Goal: Communication & Community: Answer question/provide support

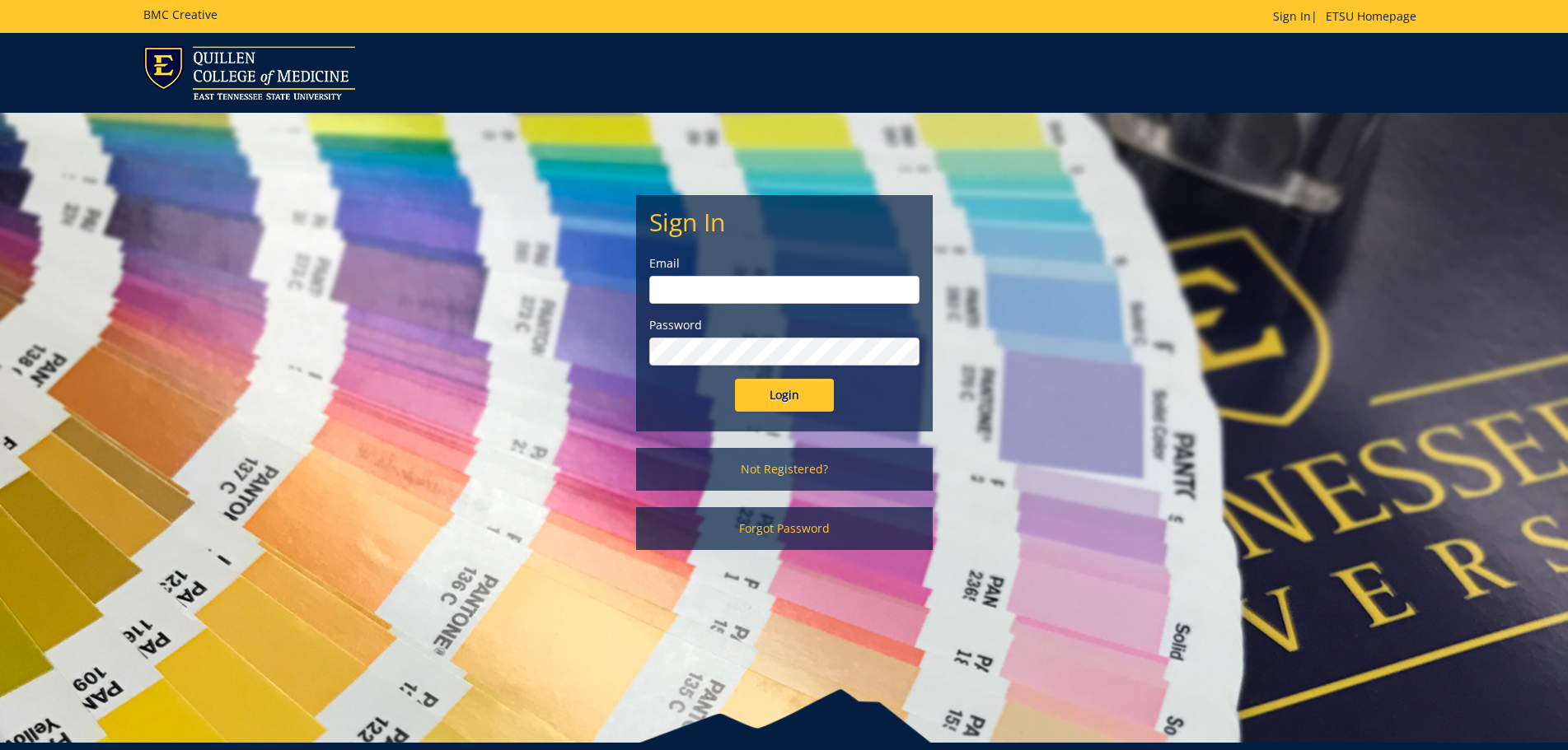
type input "[EMAIL_ADDRESS][DOMAIN_NAME]"
click at [801, 393] on input "Login" at bounding box center [784, 395] width 99 height 33
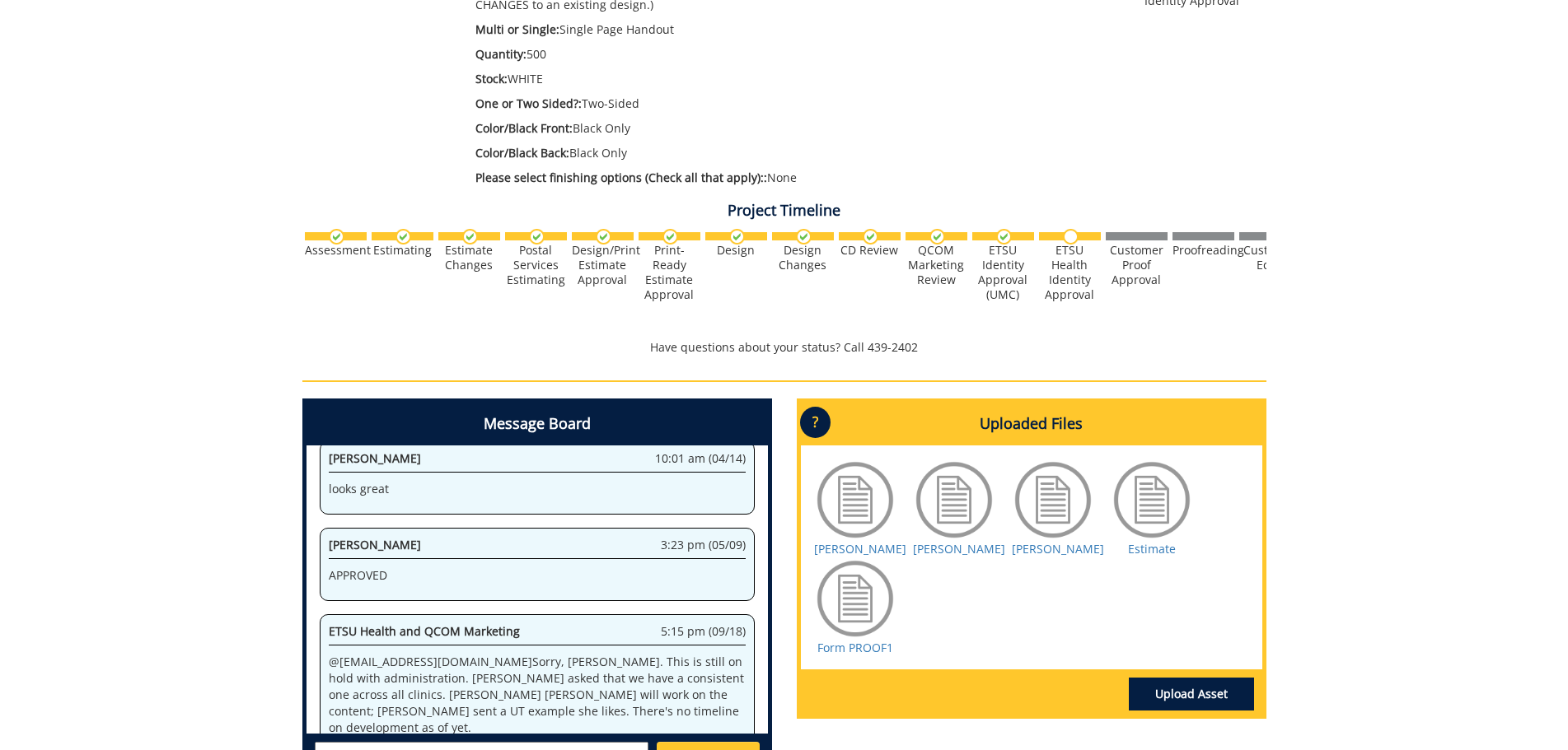
scroll to position [439, 0]
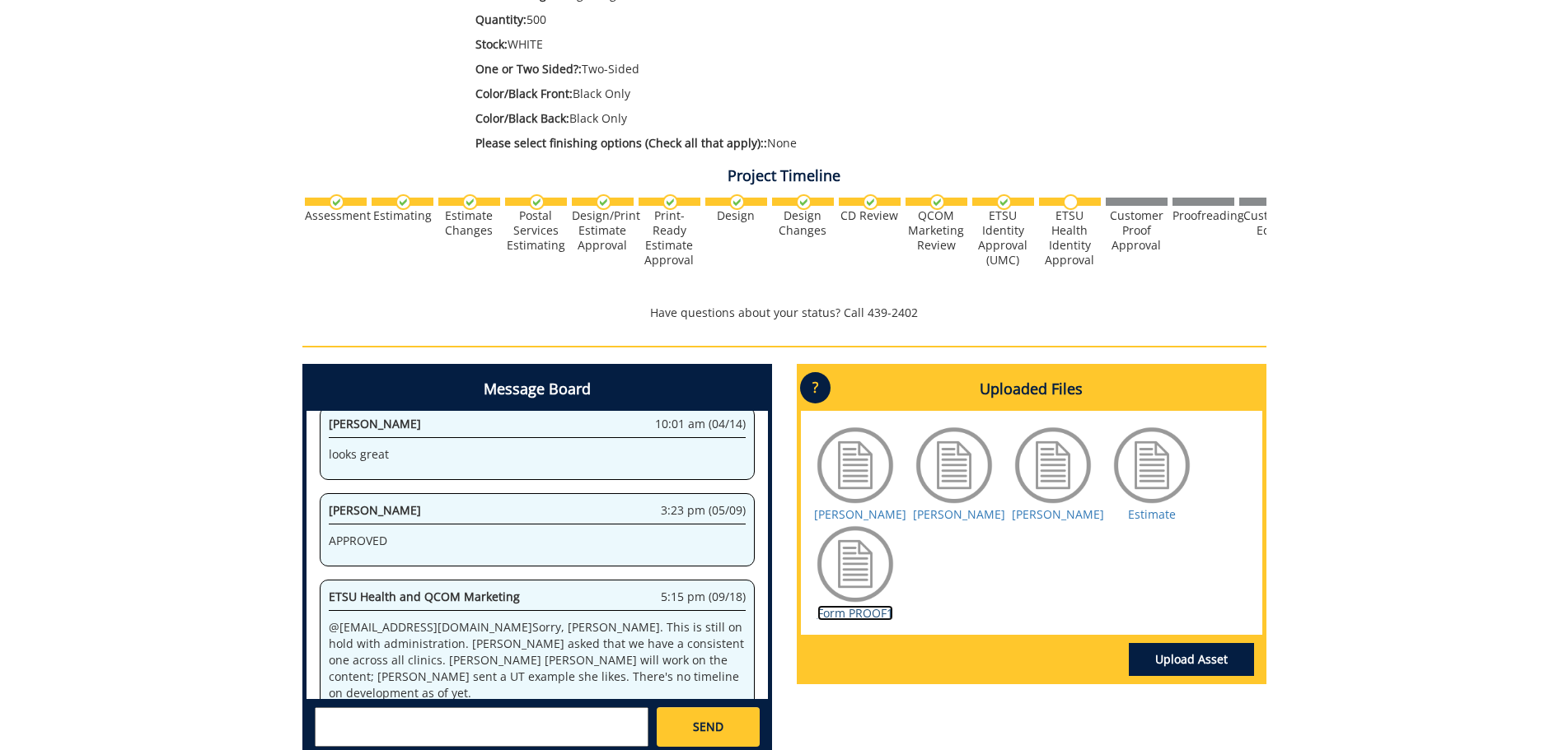
click at [855, 607] on link "Form PROOF1" at bounding box center [855, 613] width 76 height 15
click at [1150, 514] on link "Estimate" at bounding box center [1152, 515] width 48 height 15
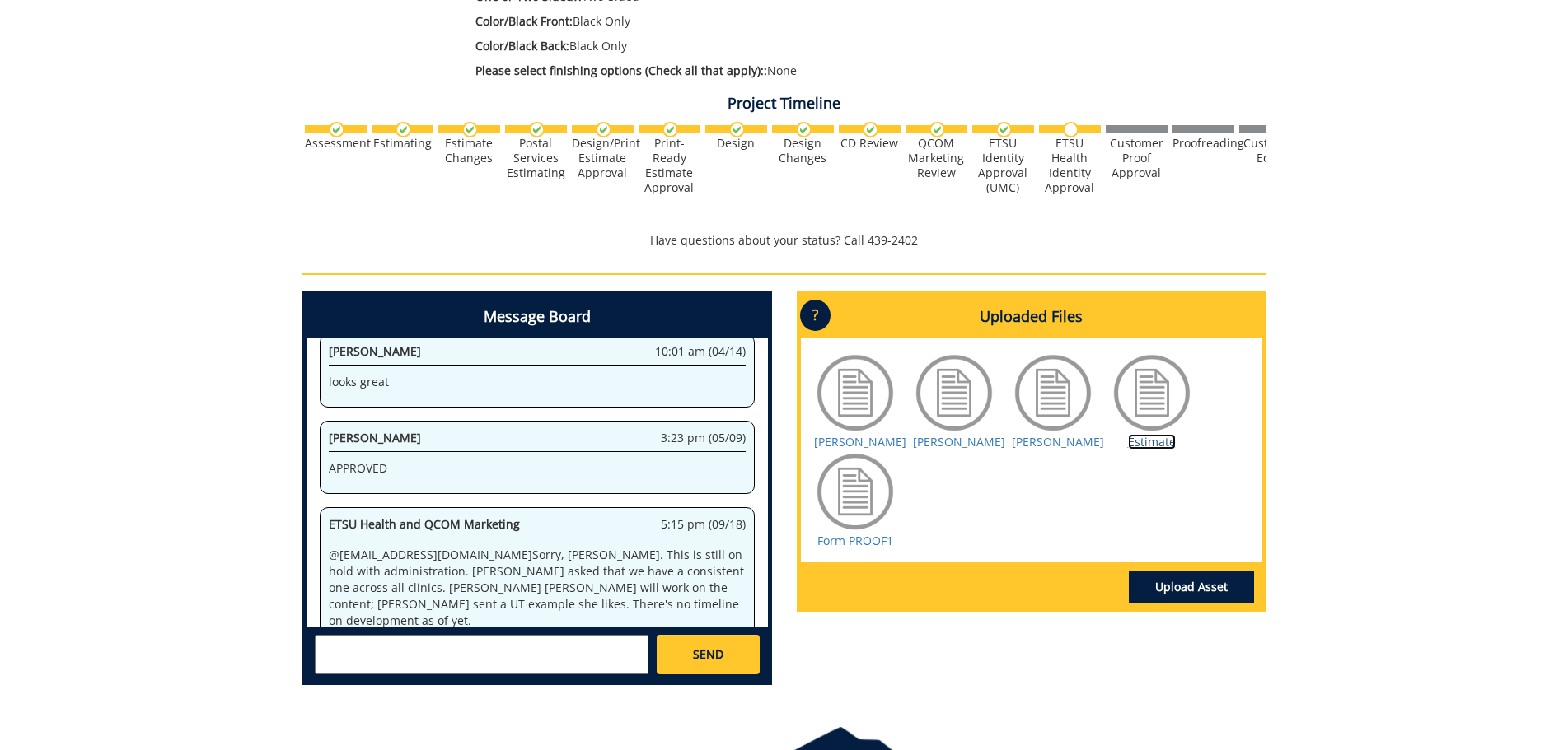
scroll to position [509, 0]
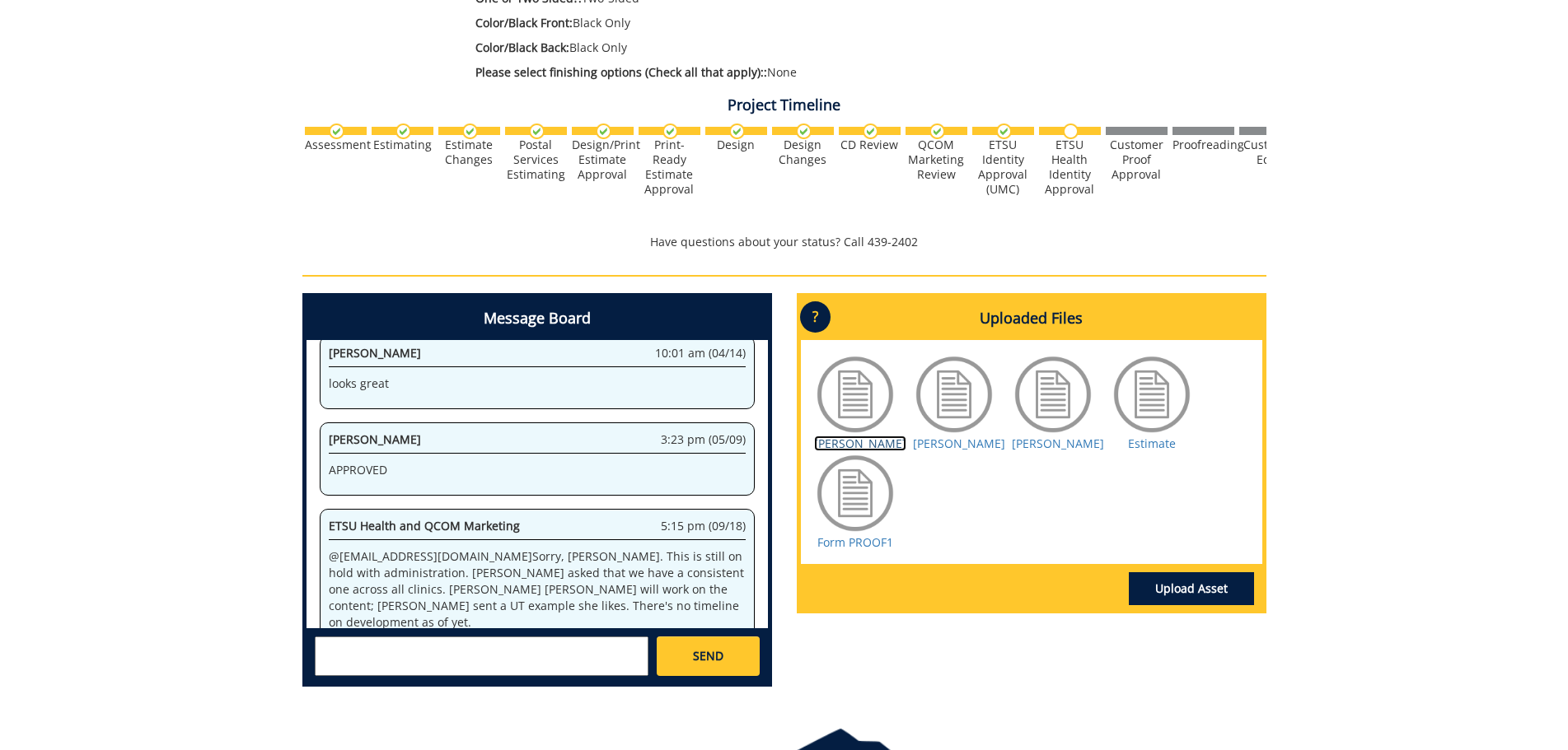
click at [856, 442] on link "[PERSON_NAME]" at bounding box center [860, 443] width 92 height 15
click at [965, 447] on link "[PERSON_NAME]" at bounding box center [959, 443] width 92 height 15
click at [1042, 442] on link "[PERSON_NAME]" at bounding box center [1057, 443] width 92 height 15
click at [1184, 582] on link "Upload Asset" at bounding box center [1191, 588] width 126 height 33
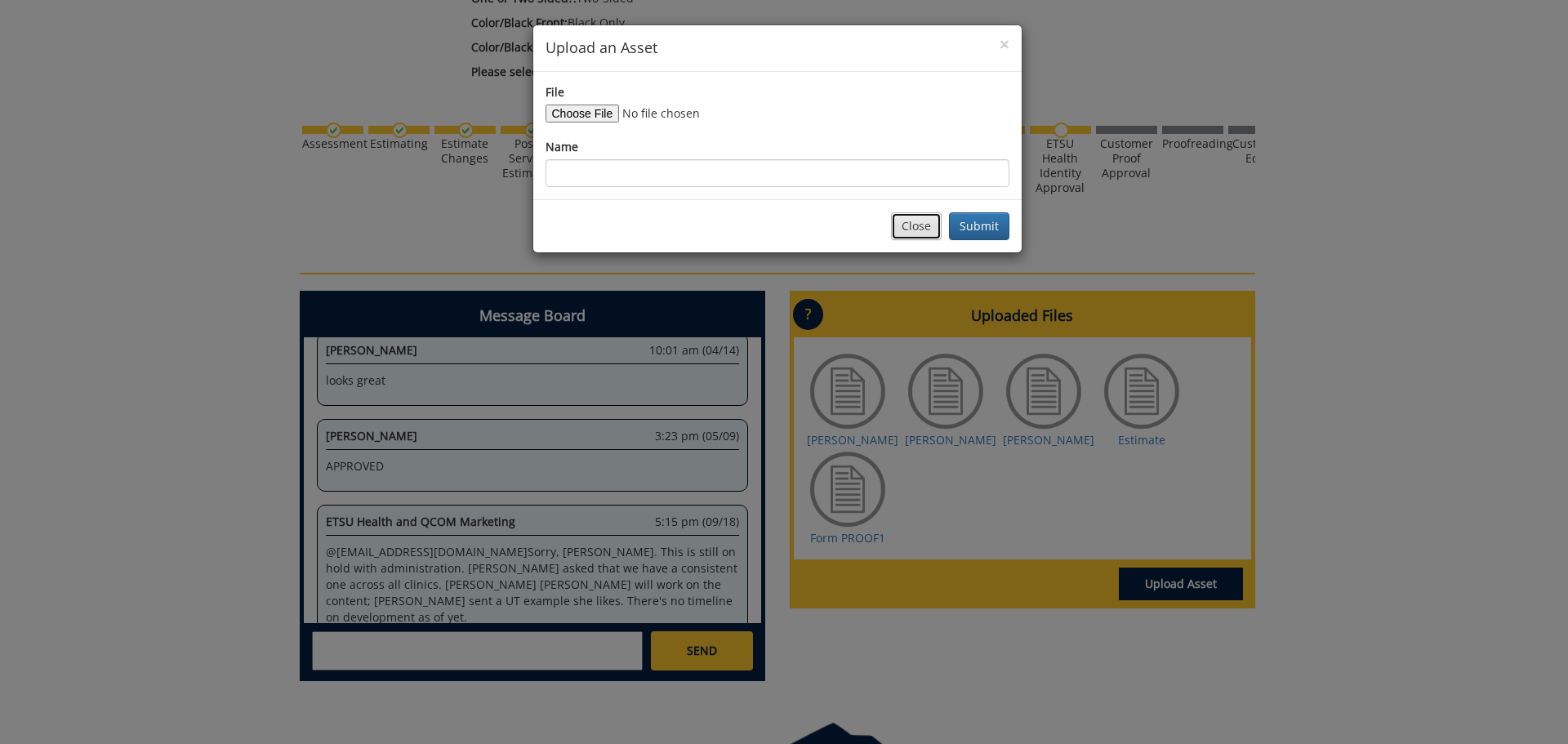
click at [906, 227] on button "Close" at bounding box center [916, 226] width 50 height 28
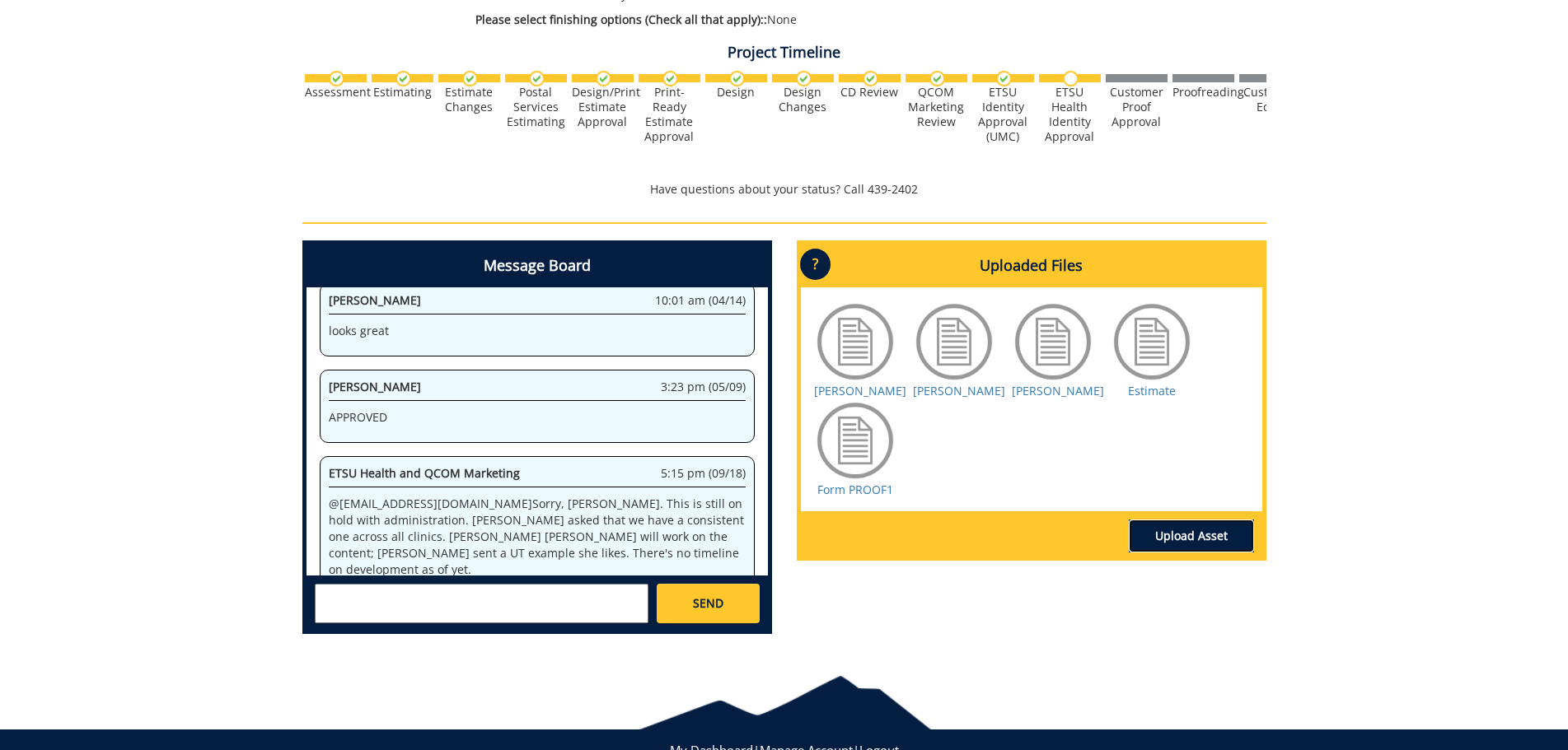
scroll to position [564, 0]
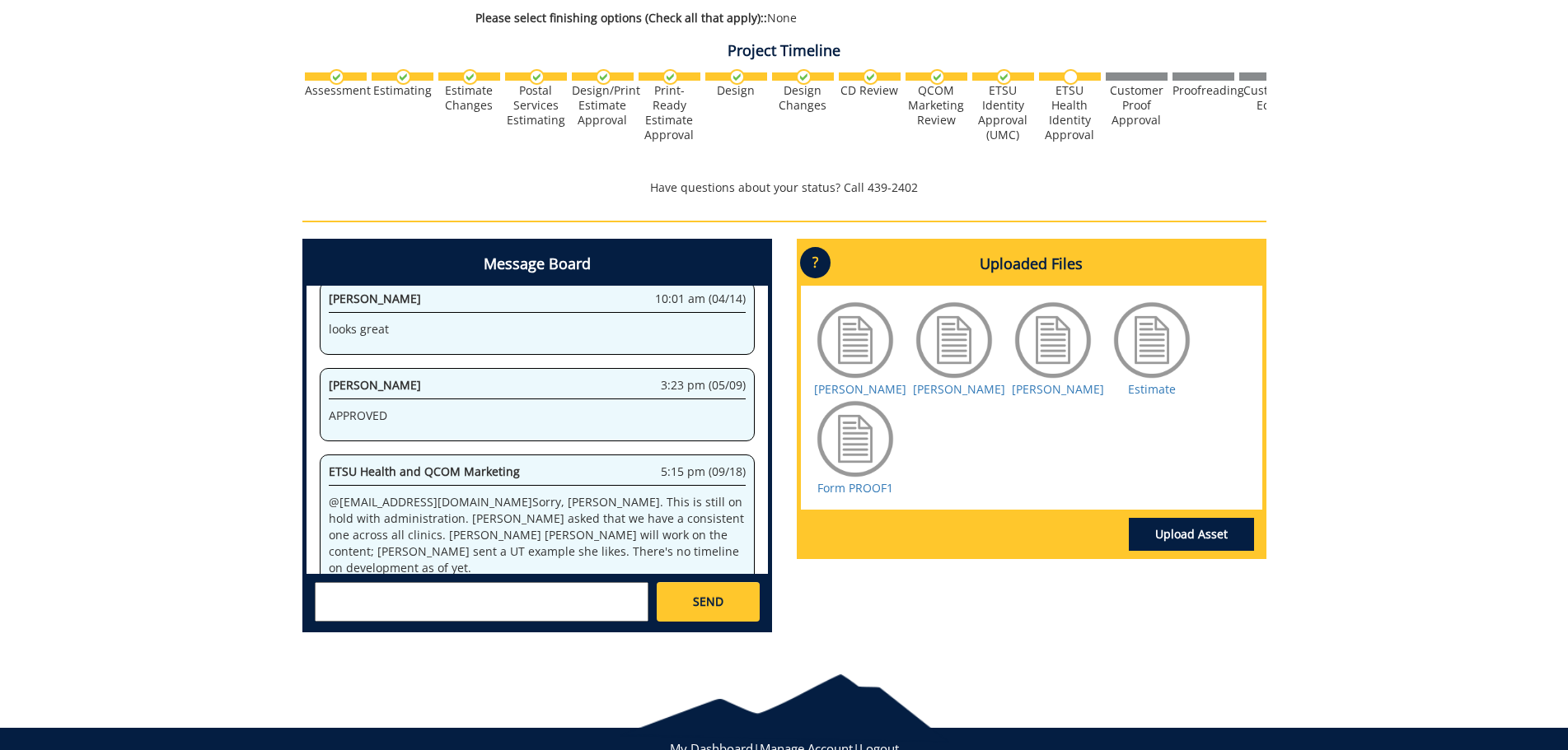
click at [461, 589] on textarea at bounding box center [481, 602] width 334 height 40
click at [456, 591] on textarea at bounding box center [481, 602] width 334 height 40
click at [432, 609] on textarea at bounding box center [481, 602] width 334 height 40
click at [347, 609] on textarea at bounding box center [481, 602] width 334 height 40
type textarea "Thank you so much for the update."
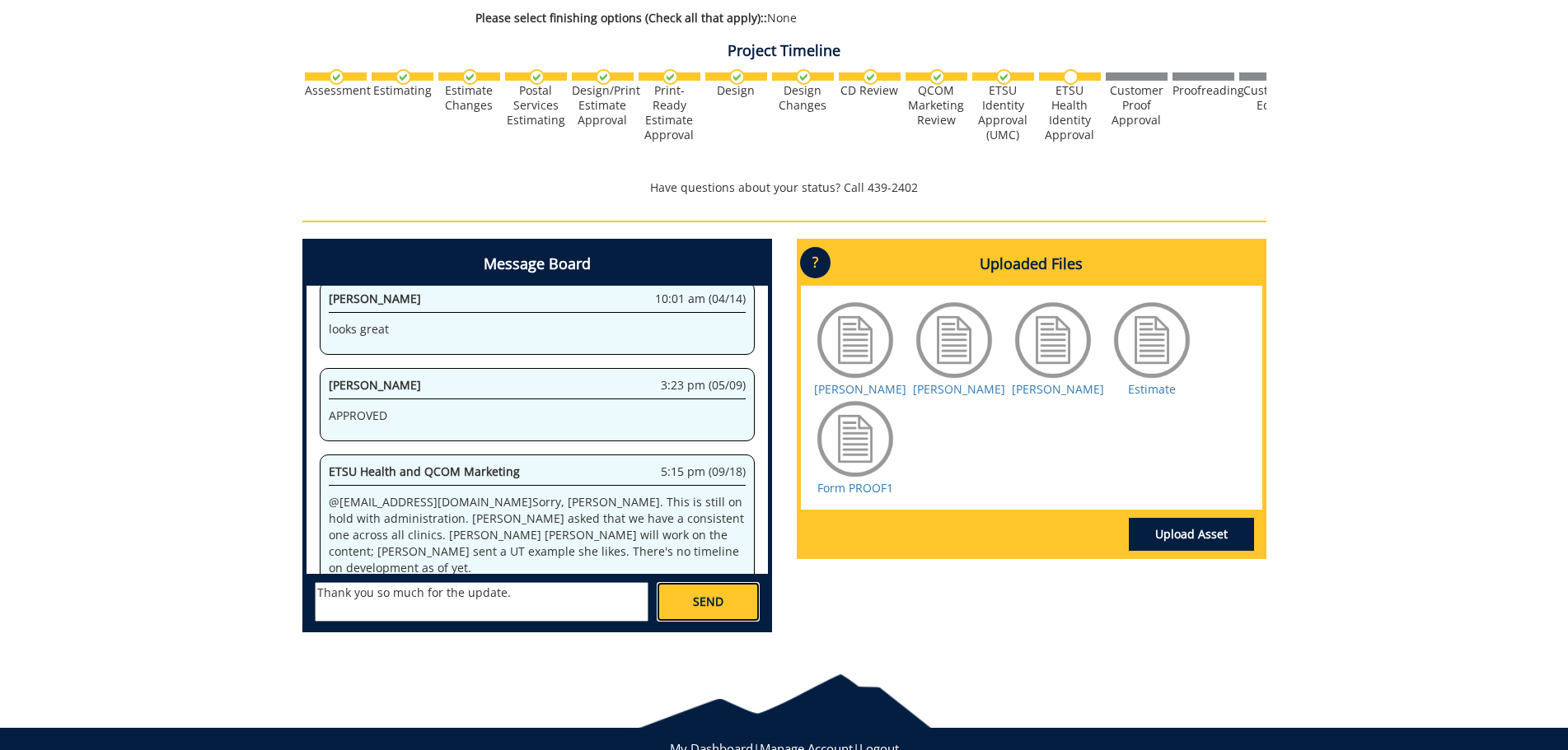
click at [726, 607] on link "SEND" at bounding box center [707, 602] width 102 height 40
